Goal: Transaction & Acquisition: Purchase product/service

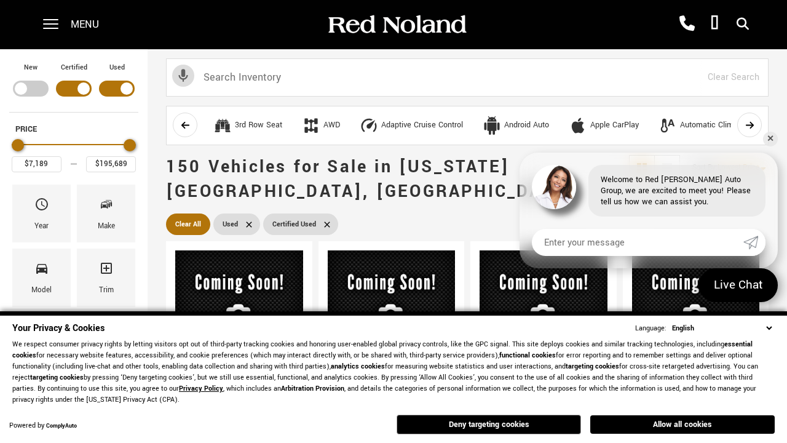
scroll to position [478, 0]
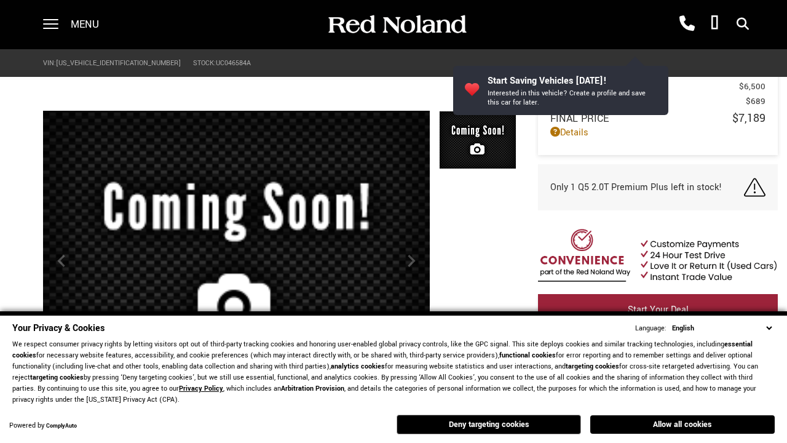
scroll to position [573, 0]
